Goal: Task Accomplishment & Management: Complete application form

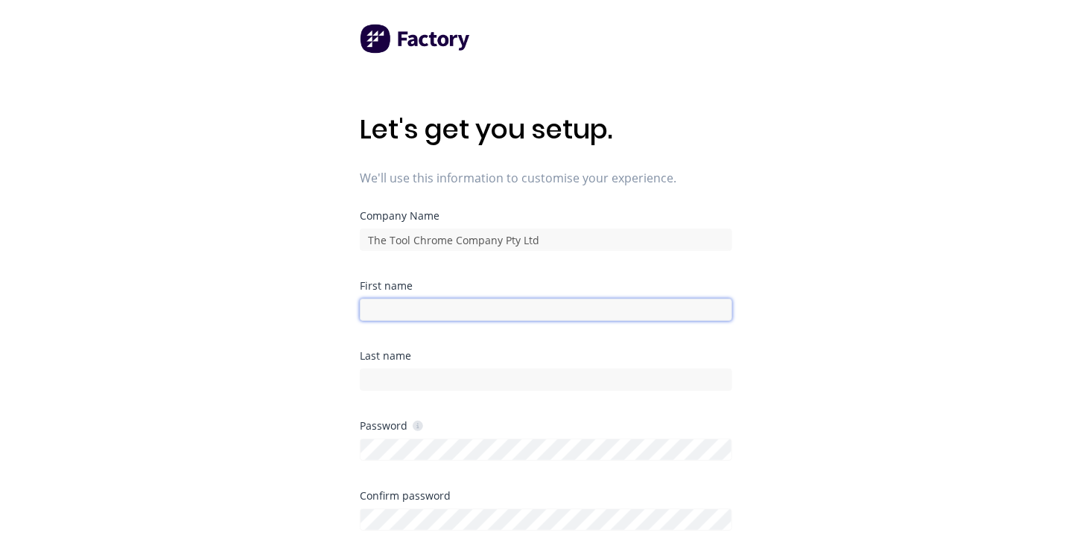
click at [393, 312] on input at bounding box center [546, 310] width 372 height 22
type input "Mark"
type input "Fleer"
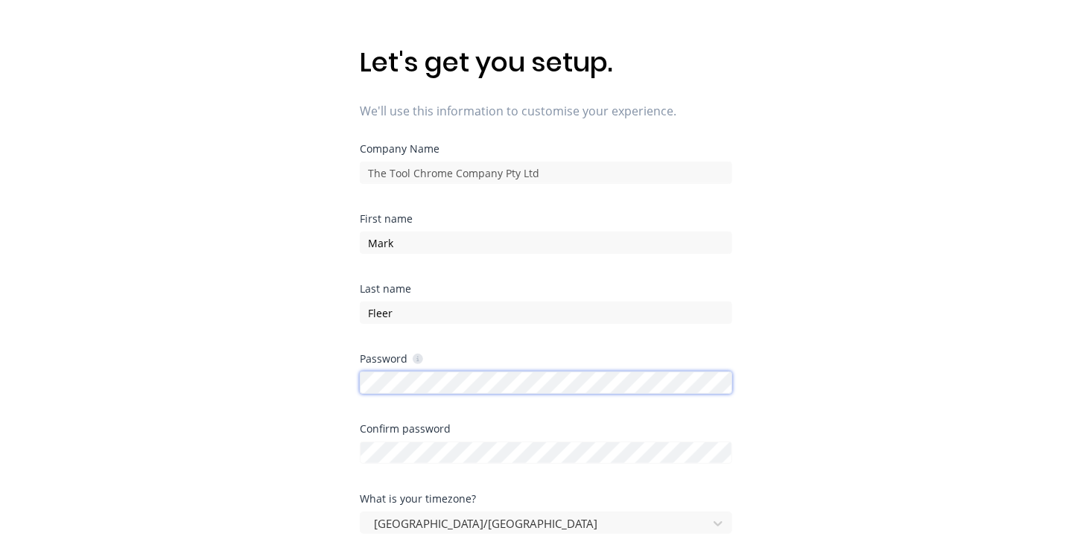
scroll to position [74, 0]
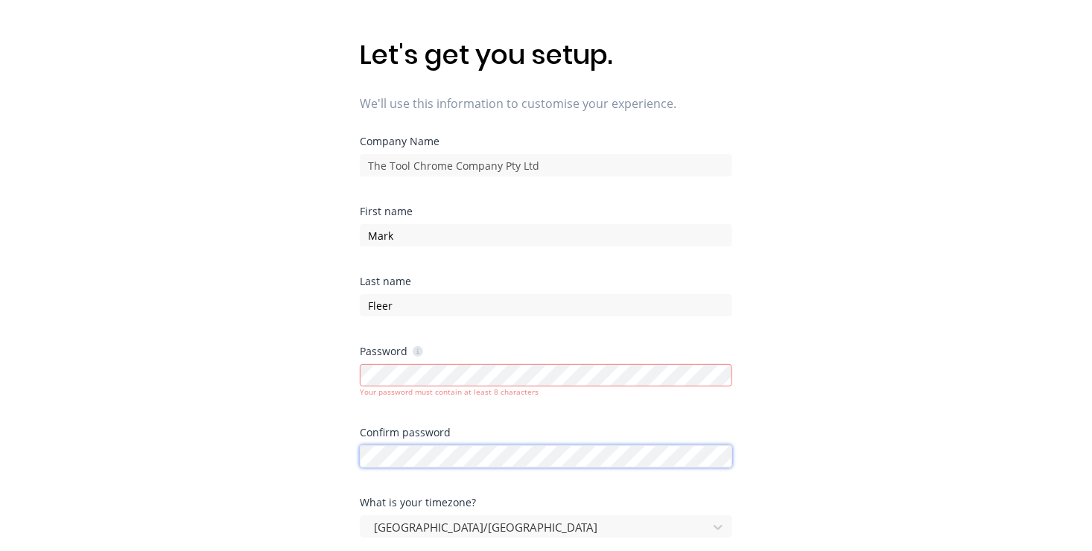
click at [451, 441] on div "Confirm password" at bounding box center [546, 448] width 372 height 40
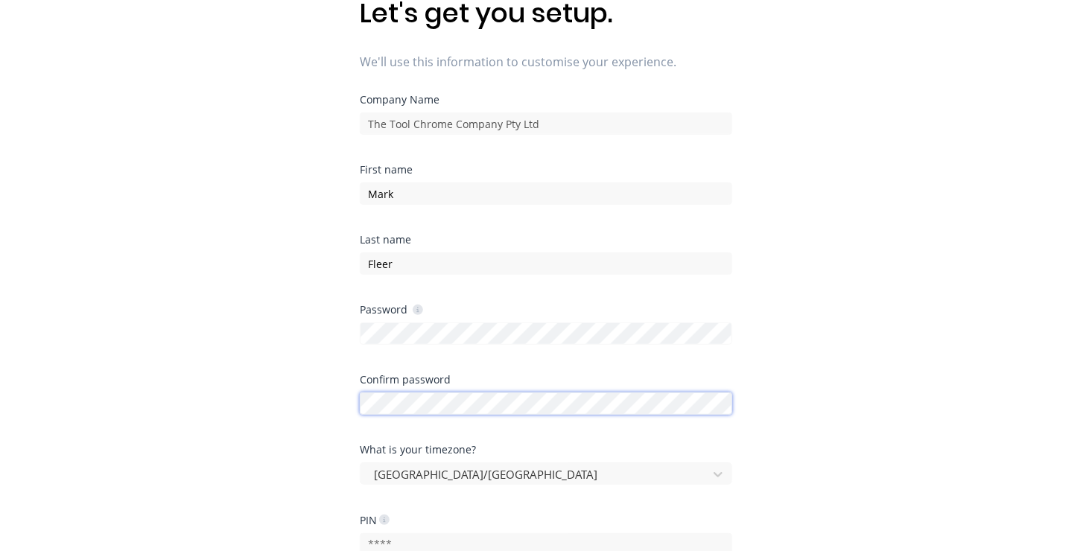
scroll to position [223, 0]
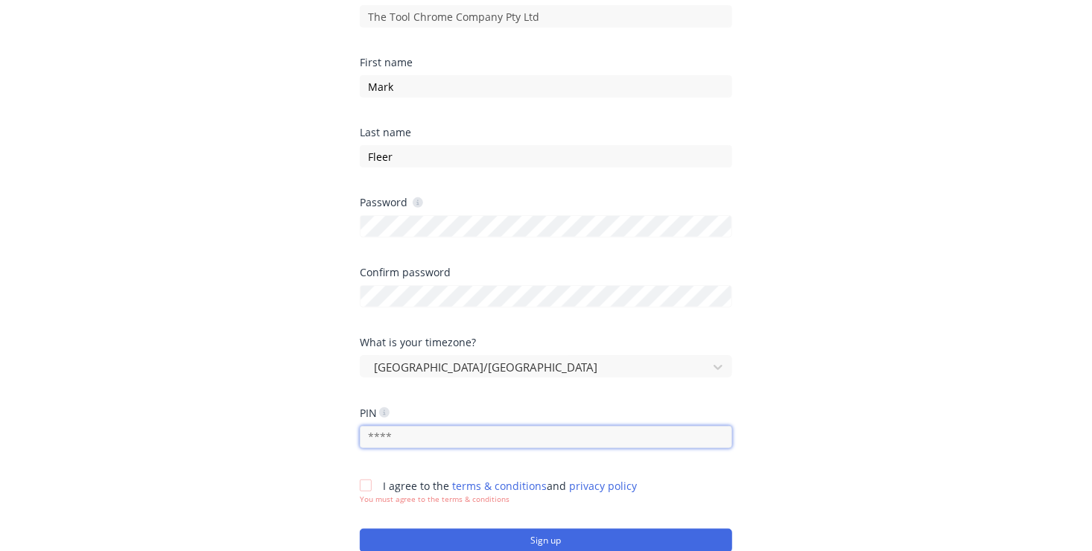
click at [394, 436] on input "text" at bounding box center [546, 437] width 372 height 22
type input "1326"
click at [366, 481] on div at bounding box center [366, 486] width 30 height 30
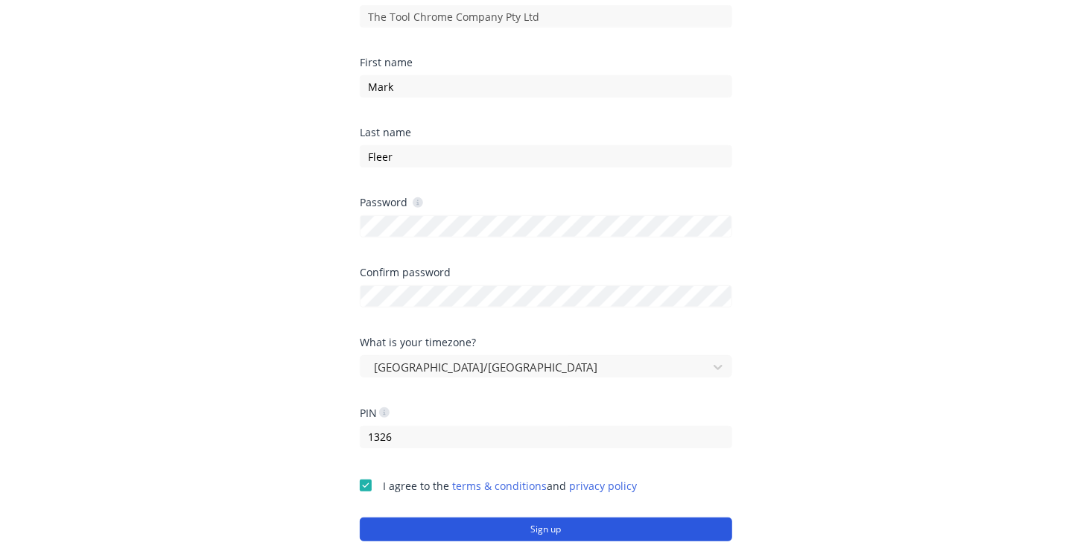
click at [547, 527] on button "Sign up" at bounding box center [546, 530] width 372 height 24
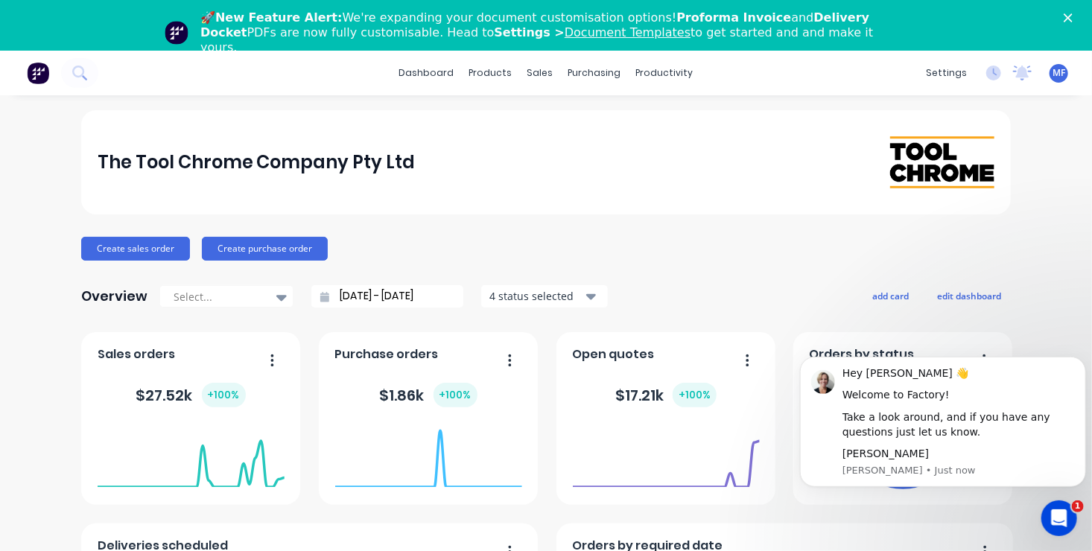
drag, startPoint x: 924, startPoint y: 393, endPoint x: 626, endPoint y: 127, distance: 399.9
click at [626, 127] on div "The Tool Chrome Company Pty Ltd" at bounding box center [546, 162] width 930 height 104
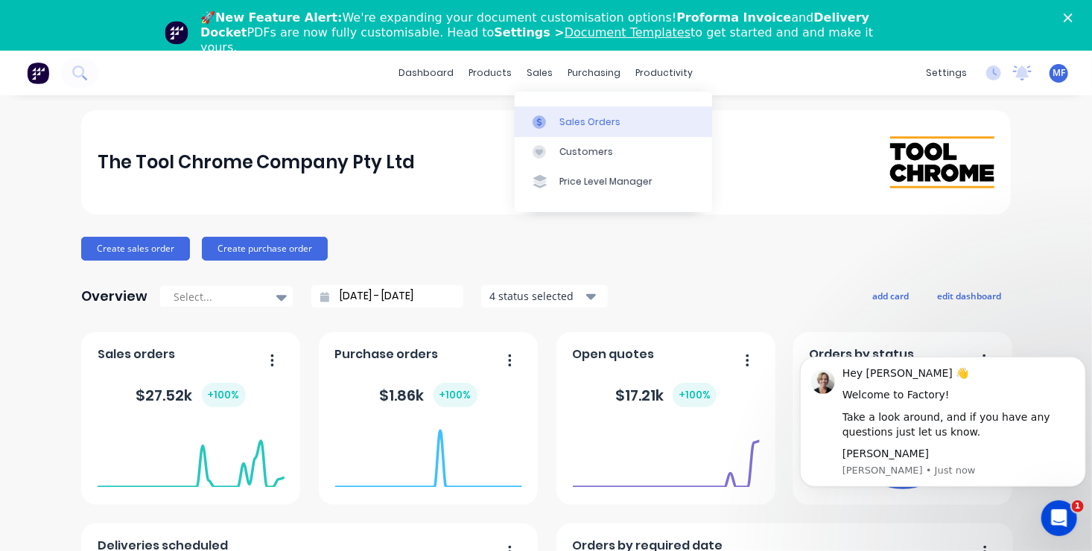
click at [567, 124] on div "Sales Orders" at bounding box center [589, 121] width 61 height 13
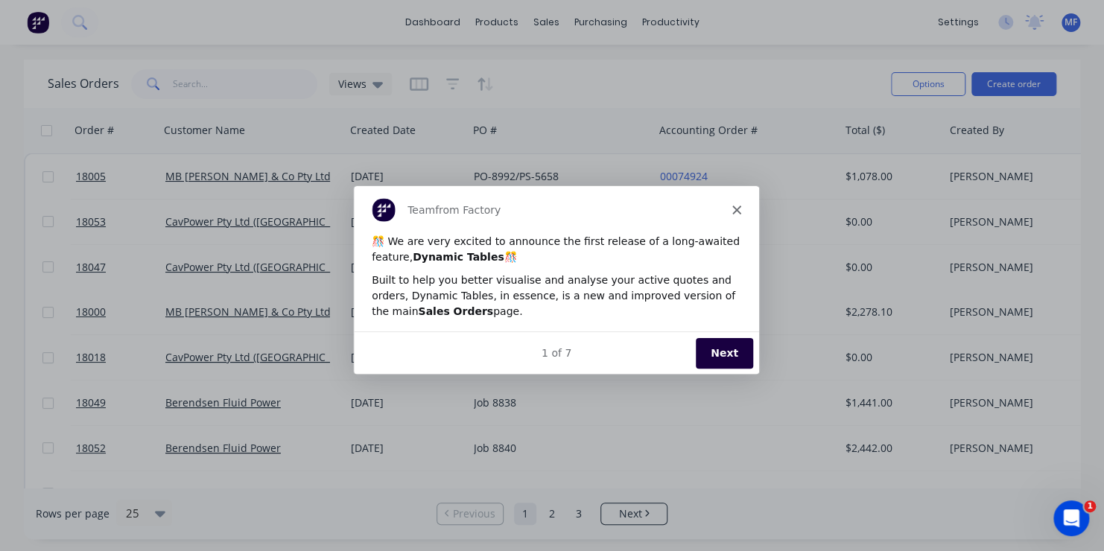
click at [732, 212] on polygon "Close" at bounding box center [735, 208] width 9 height 9
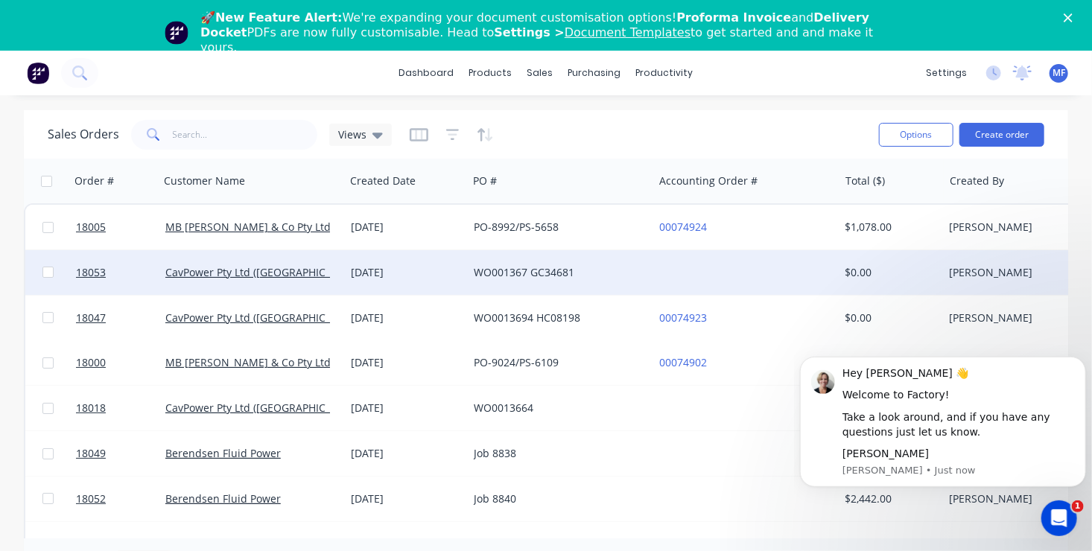
click at [688, 270] on div at bounding box center [745, 272] width 185 height 45
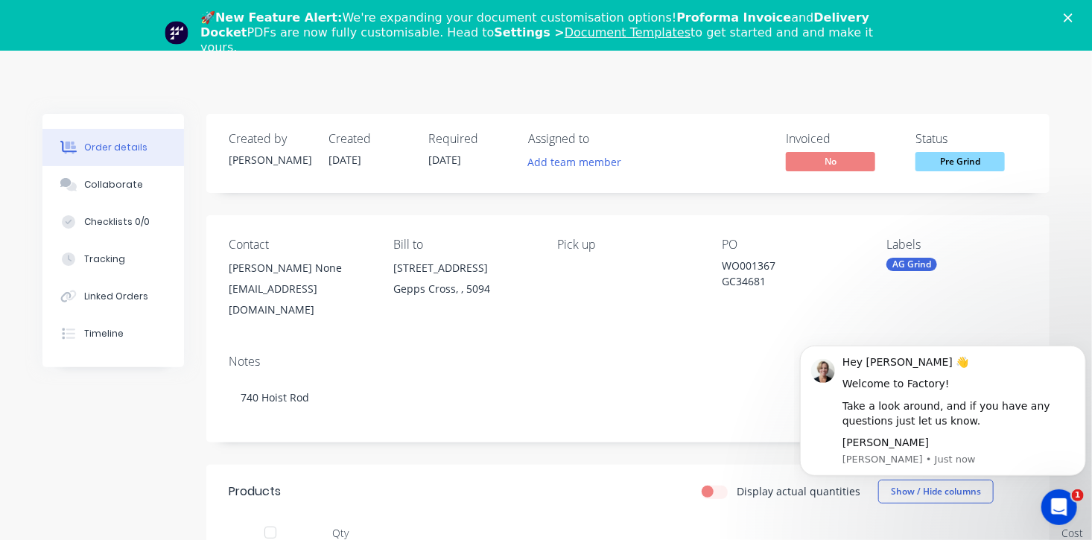
click at [1073, 16] on icon "Close" at bounding box center [1068, 17] width 9 height 9
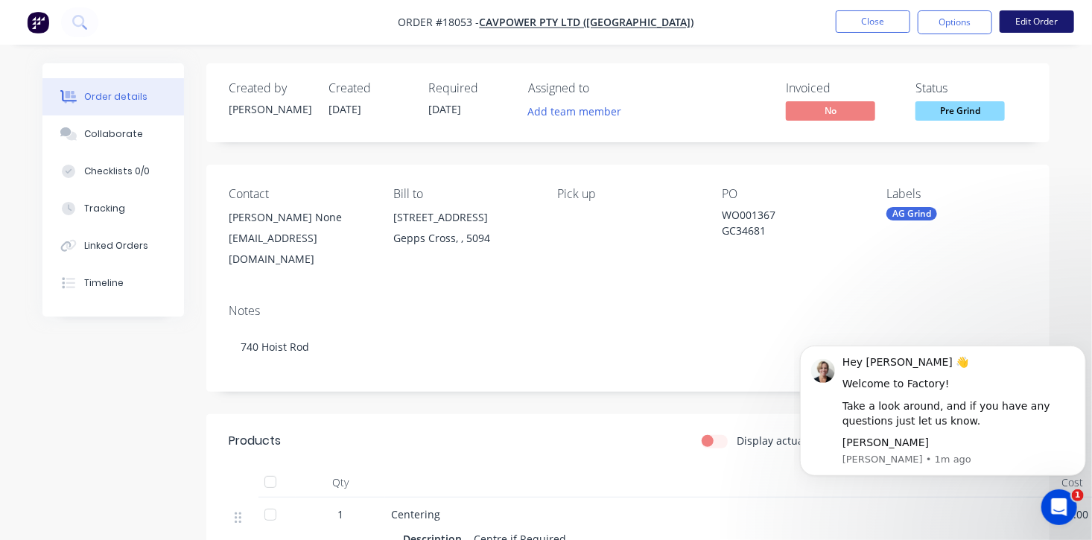
click at [1035, 21] on button "Edit Order" at bounding box center [1037, 21] width 74 height 22
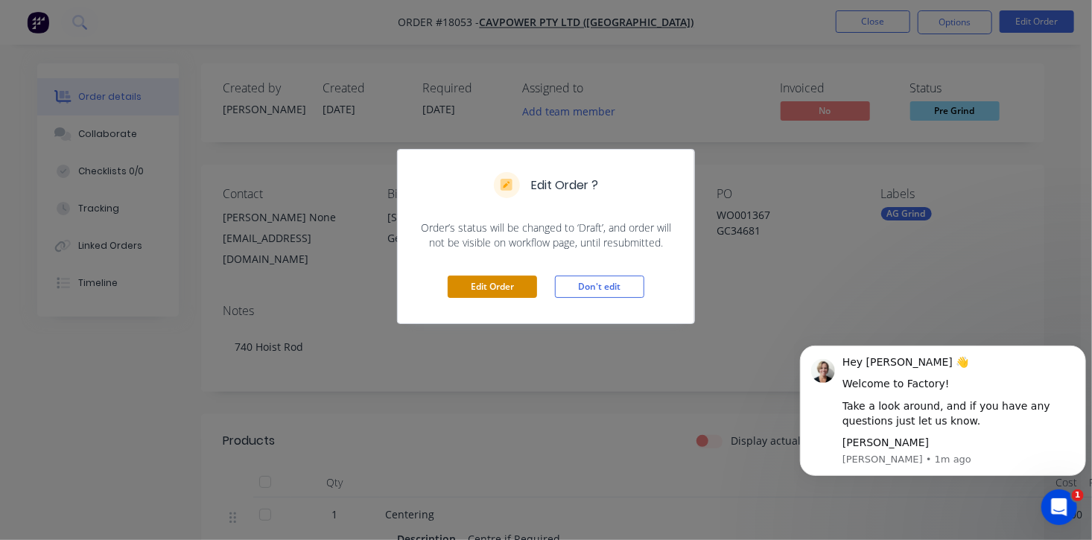
click at [507, 287] on button "Edit Order" at bounding box center [492, 287] width 89 height 22
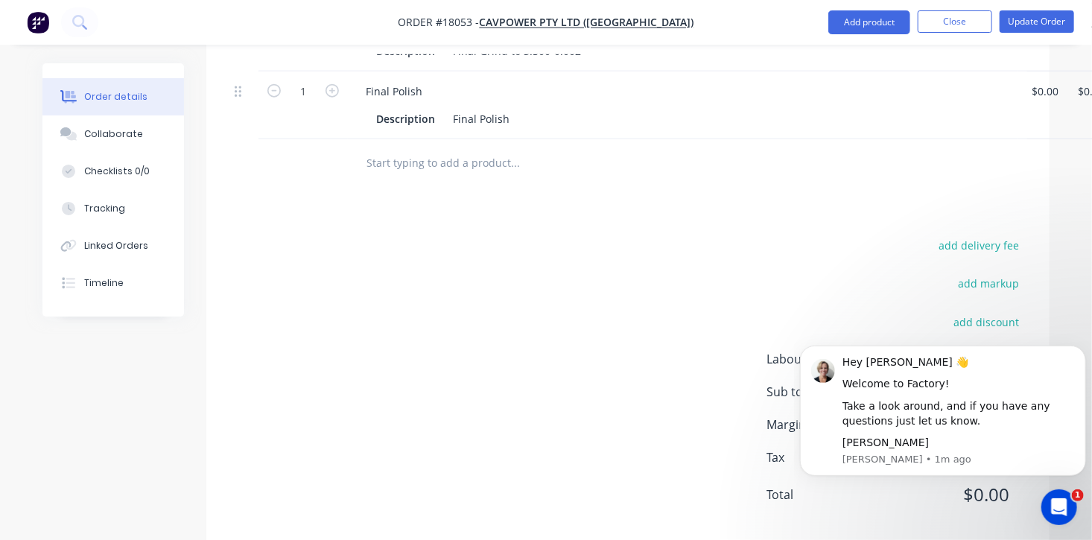
scroll to position [772, 0]
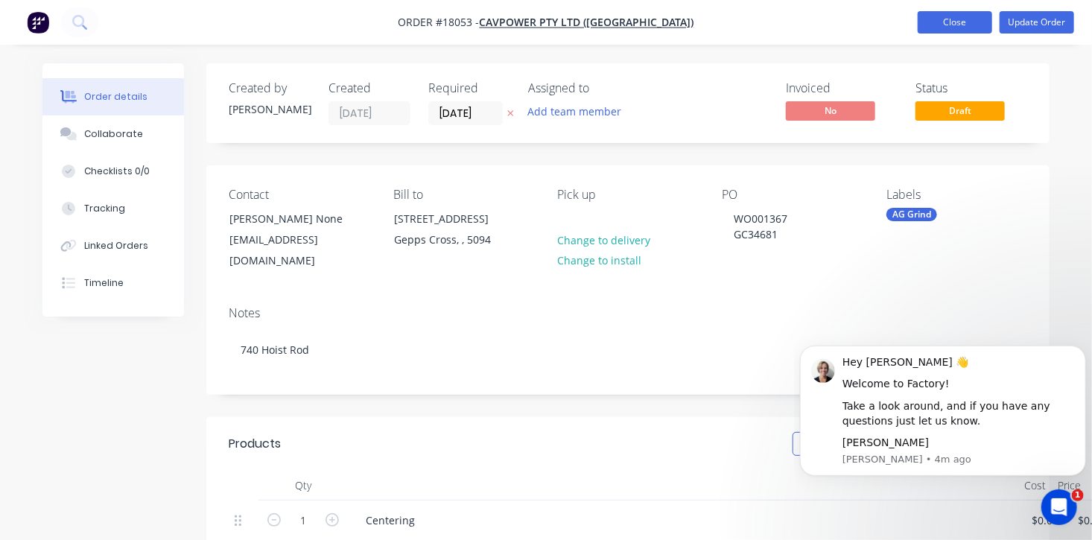
click at [945, 22] on button "Close" at bounding box center [955, 22] width 74 height 22
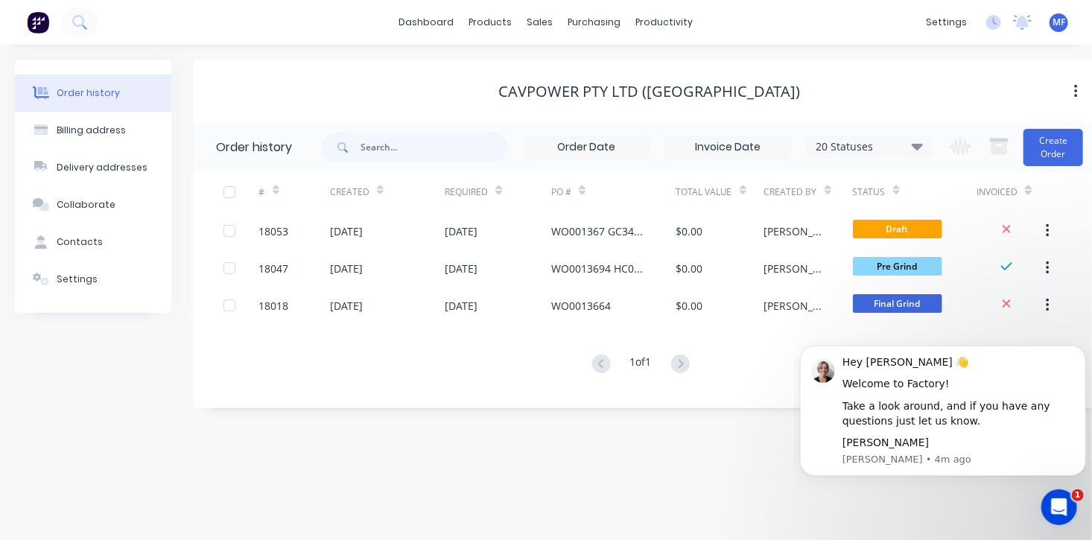
click at [45, 22] on img at bounding box center [38, 22] width 22 height 22
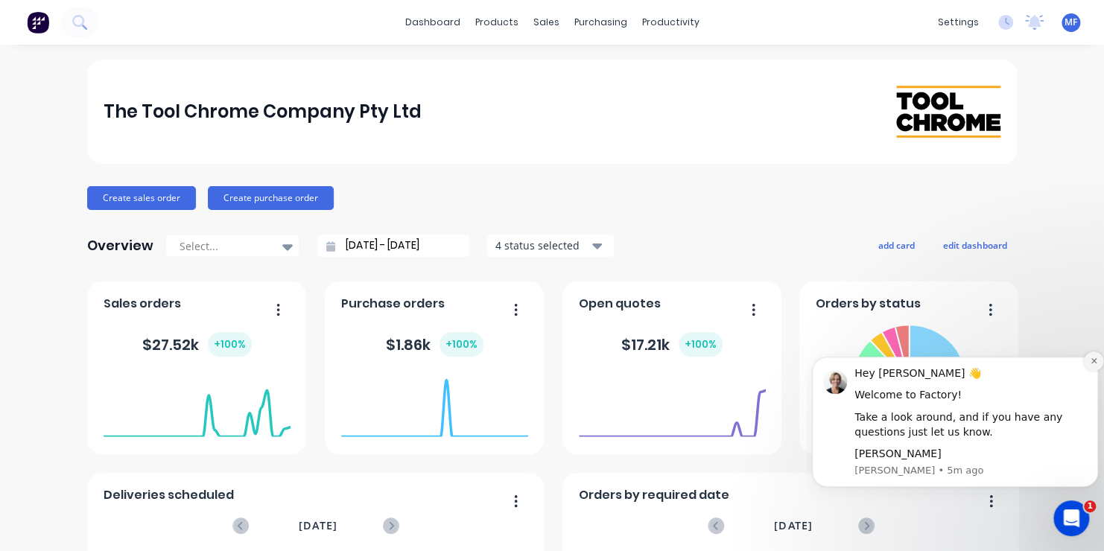
click at [1091, 359] on icon "Dismiss notification" at bounding box center [1092, 360] width 5 height 5
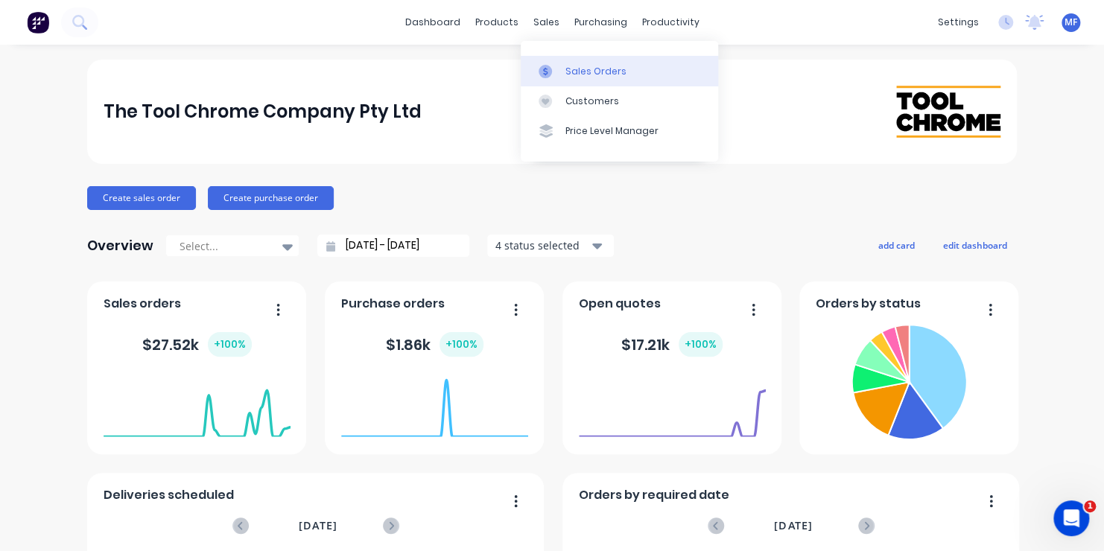
click at [549, 72] on icon at bounding box center [545, 71] width 13 height 13
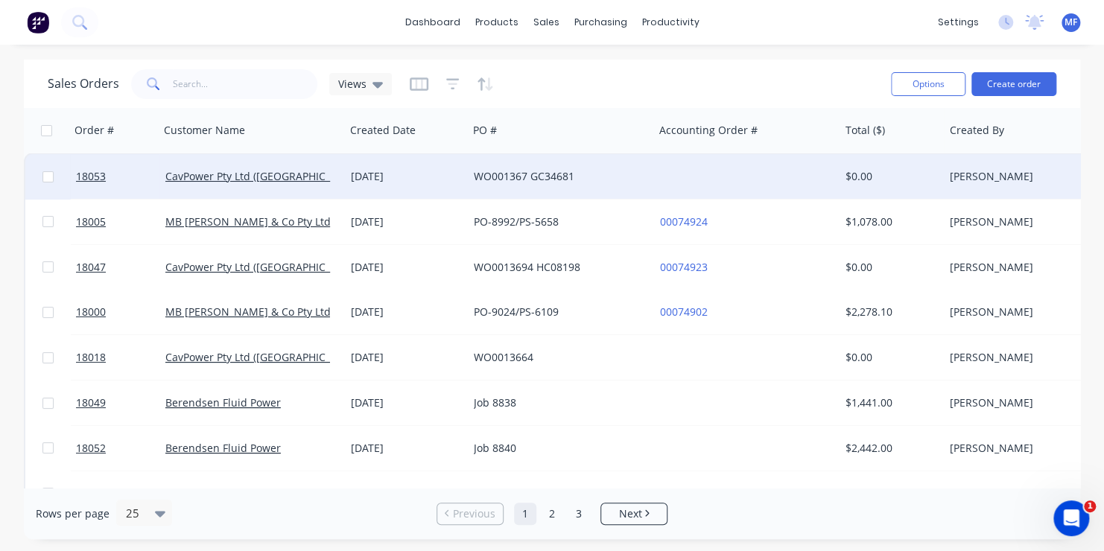
click at [702, 169] on div at bounding box center [745, 176] width 185 height 45
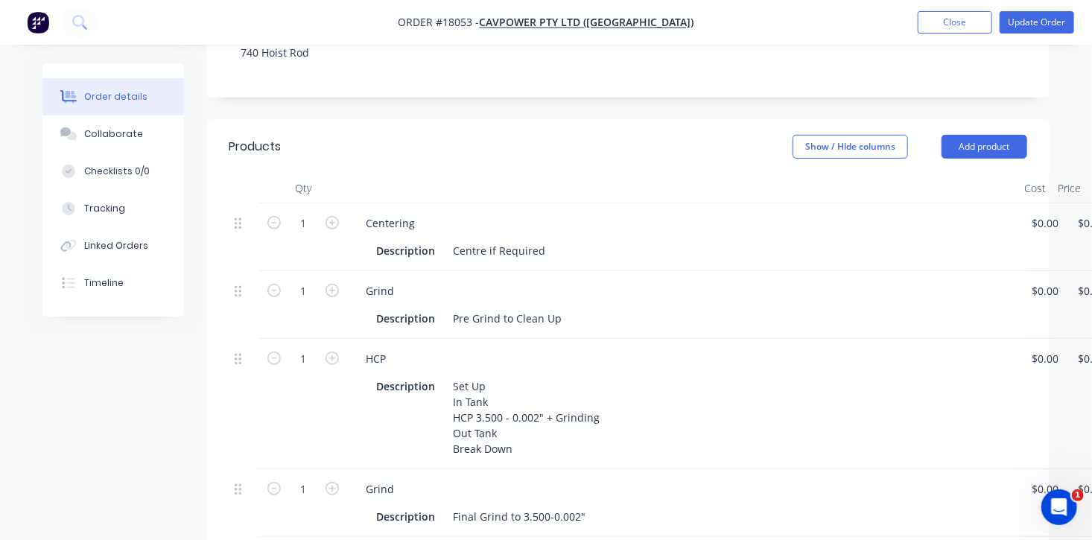
scroll to position [298, 0]
click at [956, 19] on button "Close" at bounding box center [955, 22] width 74 height 22
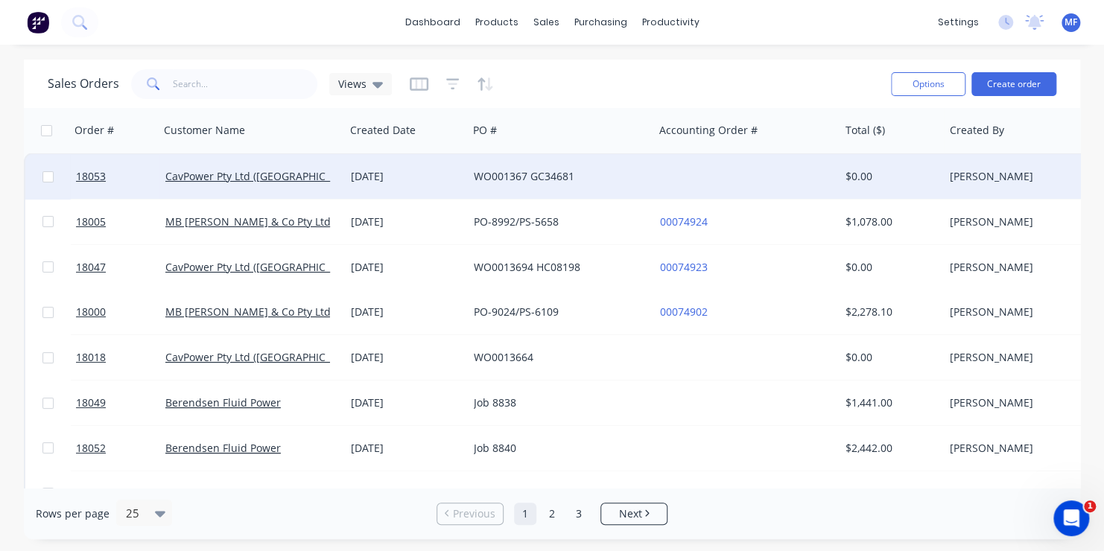
click at [583, 172] on div "WO001367 GC34681" at bounding box center [556, 176] width 165 height 15
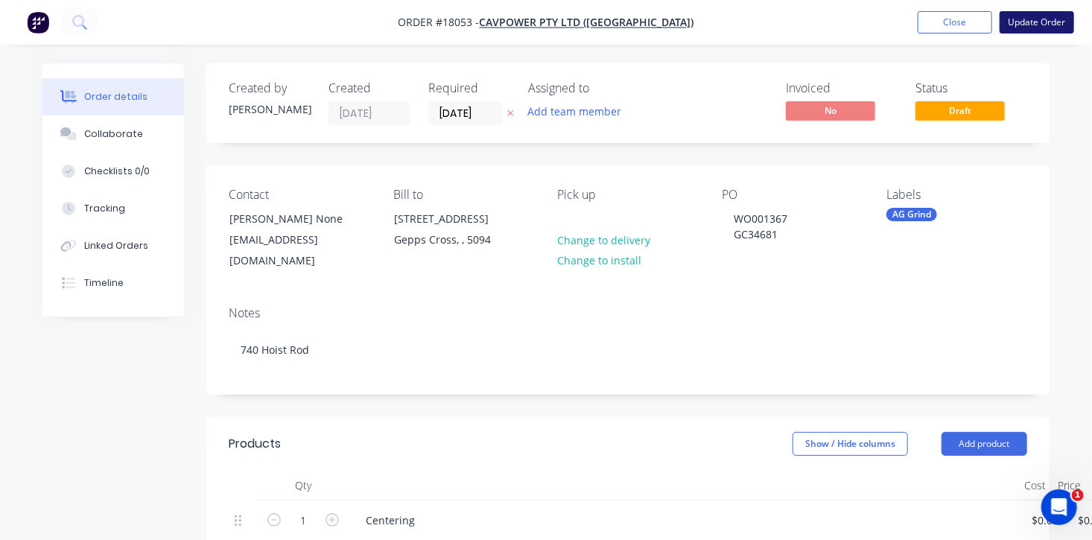
click at [1038, 25] on button "Update Order" at bounding box center [1037, 22] width 74 height 22
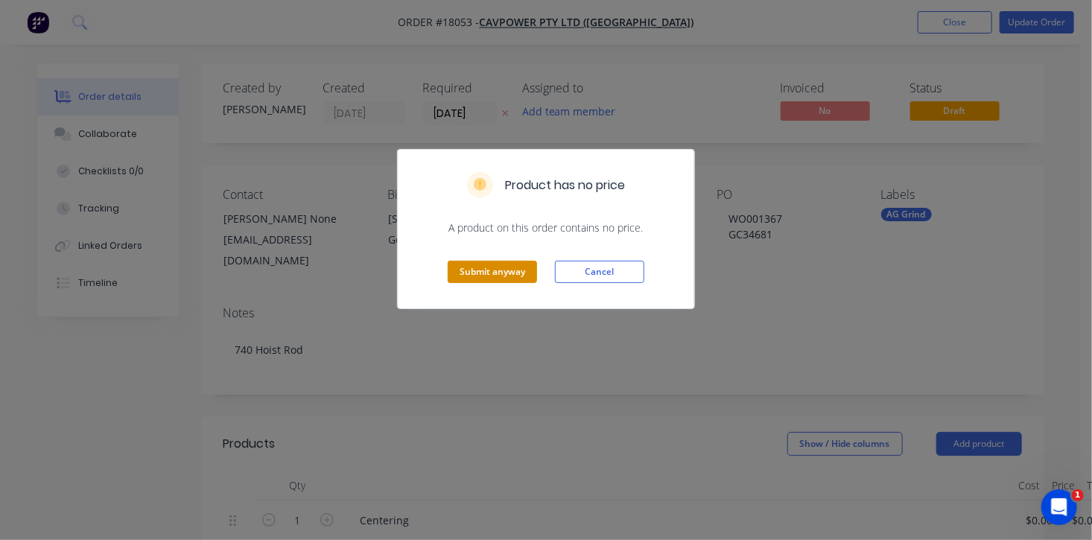
click at [498, 266] on button "Submit anyway" at bounding box center [492, 272] width 89 height 22
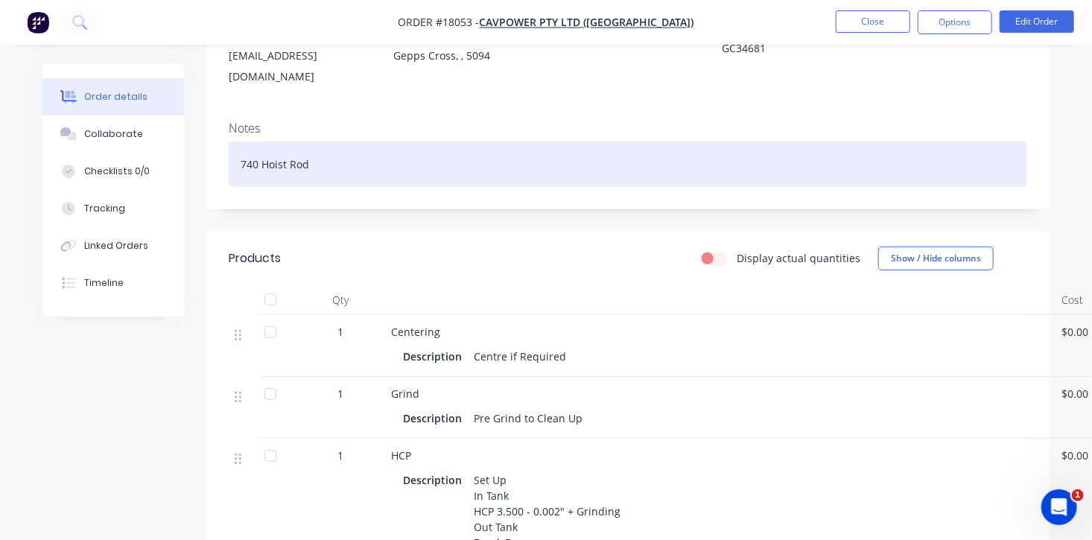
scroll to position [372, 0]
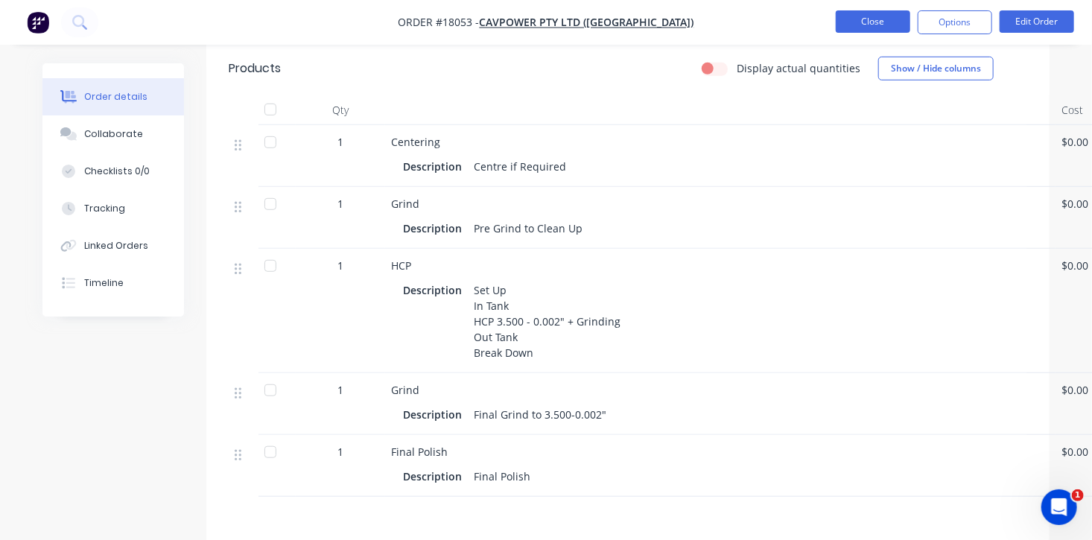
click at [879, 19] on button "Close" at bounding box center [873, 21] width 74 height 22
